Goal: Find specific page/section: Find specific page/section

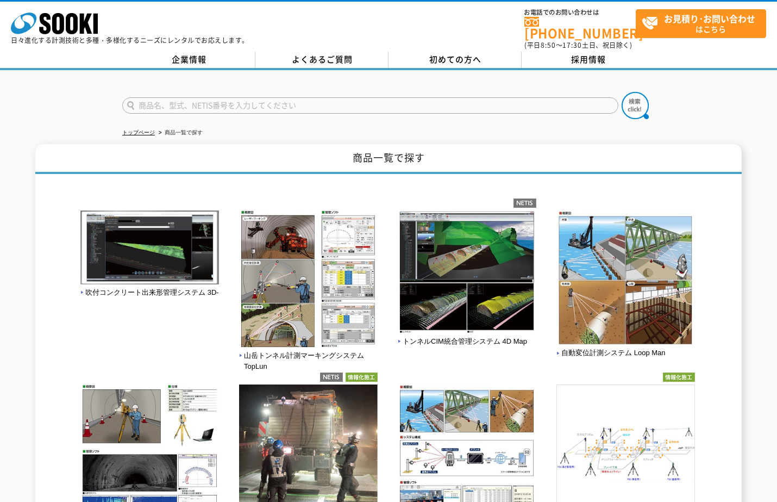
click at [174, 97] on input "text" at bounding box center [370, 105] width 496 height 16
type input "商品名、型式、NETIS番号を入力してください"
drag, startPoint x: 711, startPoint y: 93, endPoint x: 712, endPoint y: 87, distance: 6.1
click at [711, 92] on div "商品名、型式、NETIS番号を入力してください" at bounding box center [388, 96] width 777 height 52
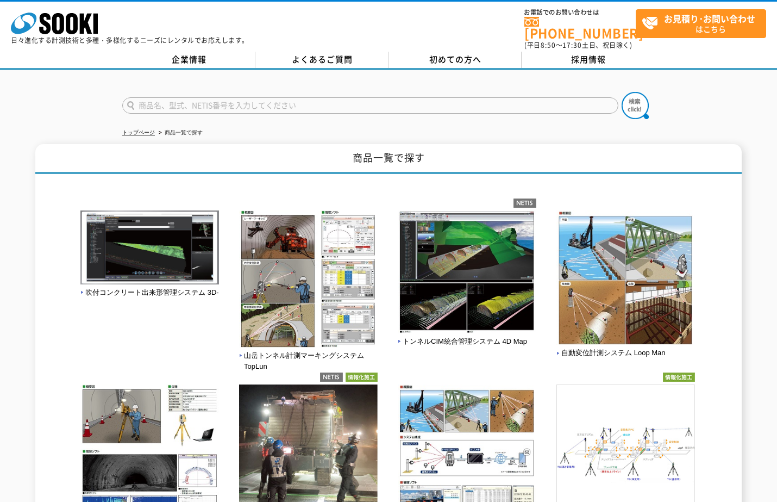
click at [77, 37] on p "日々進化する計測技術と多種・多様化するニーズにレンタルでお応えします。" at bounding box center [130, 40] width 238 height 7
click at [74, 25] on icon at bounding box center [72, 23] width 12 height 21
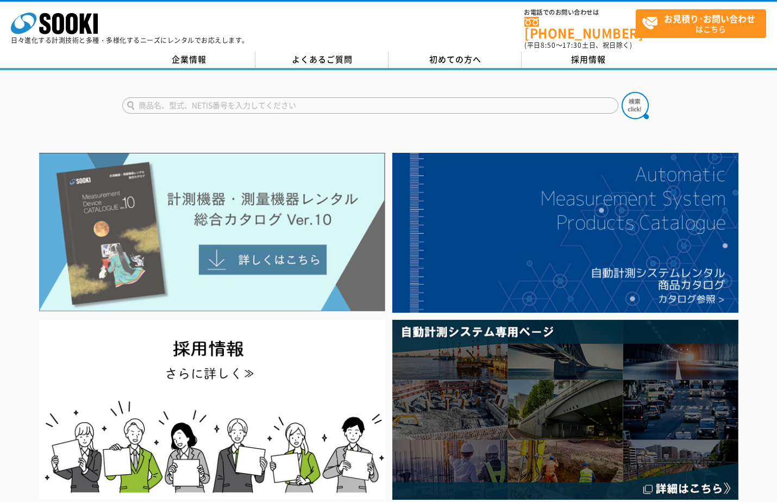
click at [251, 252] on img at bounding box center [212, 232] width 346 height 159
